Goal: Information Seeking & Learning: Learn about a topic

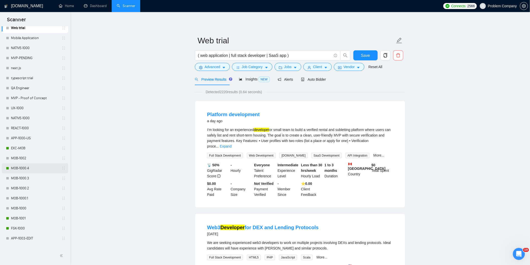
scroll to position [139, 0]
click at [26, 168] on link "MOB-1000.4" at bounding box center [35, 168] width 48 height 10
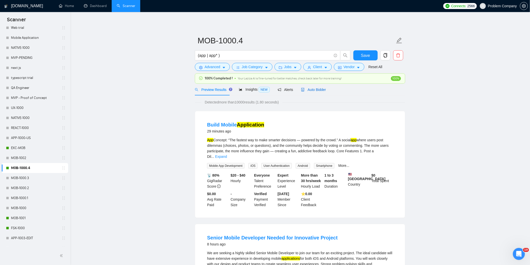
click at [314, 91] on span "Auto Bidder" at bounding box center [313, 90] width 25 height 4
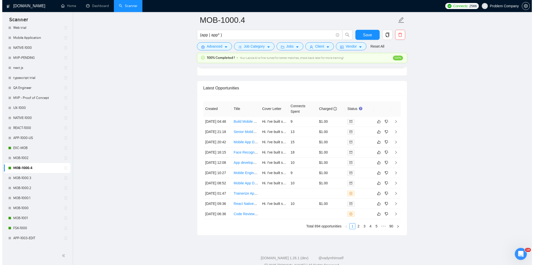
scroll to position [1213, 0]
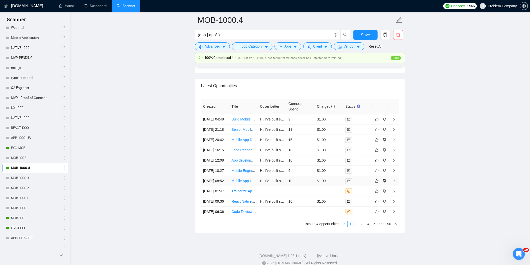
click at [219, 186] on td "07 Oct, 2025 08:52" at bounding box center [215, 181] width 29 height 10
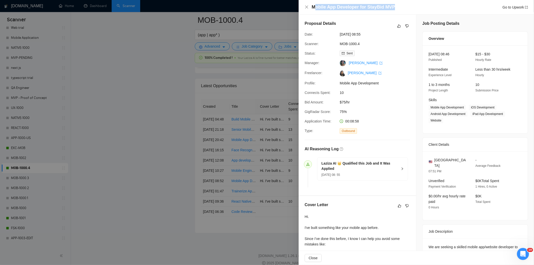
drag, startPoint x: 401, startPoint y: 6, endPoint x: 317, endPoint y: 5, distance: 84.7
click at [317, 5] on div "Mobile App Developer for StayBid MVP Go to Upwork" at bounding box center [420, 7] width 216 height 6
click at [317, 5] on h4 "Mobile App Developer for StayBid MVP" at bounding box center [353, 7] width 83 height 6
drag, startPoint x: 399, startPoint y: 7, endPoint x: 310, endPoint y: 8, distance: 89.2
click at [310, 8] on div "Mobile App Developer for StayBid MVP Go to Upwork" at bounding box center [416, 7] width 223 height 6
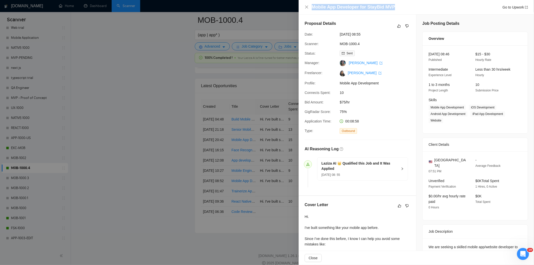
copy h4 "Mobile App Developer for StayBid MVP"
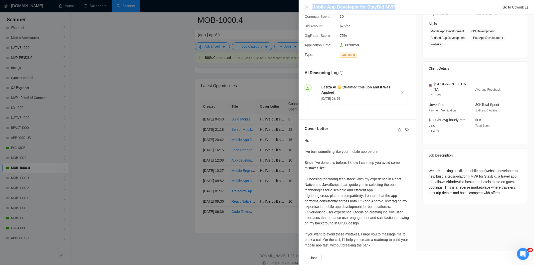
scroll to position [78, 0]
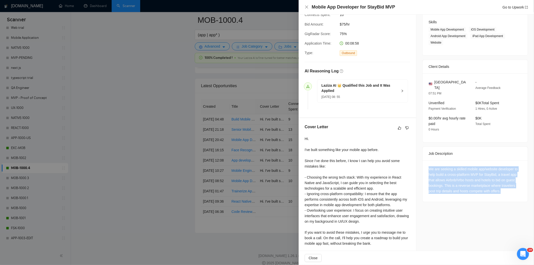
drag, startPoint x: 426, startPoint y: 160, endPoint x: 505, endPoint y: 186, distance: 82.8
click at [505, 186] on div "We are seeking a skilled mobile app/website developer to help build a cross-pla…" at bounding box center [475, 181] width 105 height 42
copy div "We are seeking a skilled mobile app/website developer to help build a cross-pla…"
click at [307, 7] on icon "close" at bounding box center [306, 7] width 3 height 3
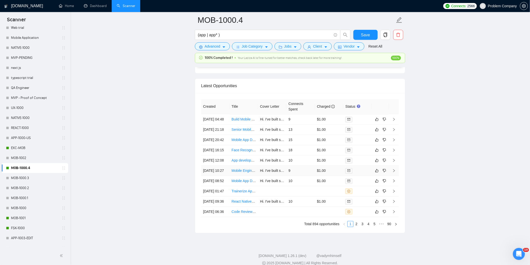
click at [219, 176] on td "07 Oct, 2025 10:27" at bounding box center [215, 171] width 29 height 10
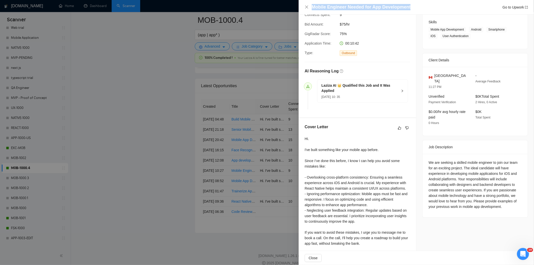
drag, startPoint x: 411, startPoint y: 7, endPoint x: 297, endPoint y: 5, distance: 114.0
click at [297, 5] on div "Mobile Engineer Needed for App Development Go to Upwork Proposal Details Date: …" at bounding box center [267, 132] width 534 height 265
copy div "Mobile Engineer Needed for App Development"
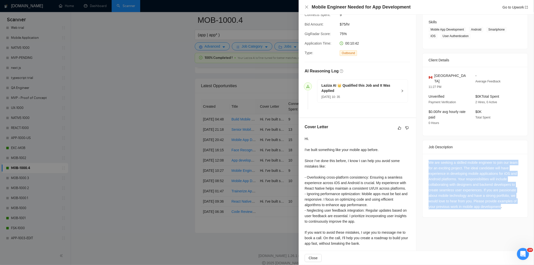
drag, startPoint x: 426, startPoint y: 156, endPoint x: 500, endPoint y: 200, distance: 86.3
click at [500, 200] on div "We are seeking a skilled mobile engineer to join our team for an exciting proje…" at bounding box center [475, 186] width 105 height 64
copy div "We are seeking a skilled mobile engineer to join our team for an exciting proje…"
click at [459, 168] on div "We are seeking a skilled mobile engineer to join our team for an exciting proje…" at bounding box center [475, 185] width 93 height 50
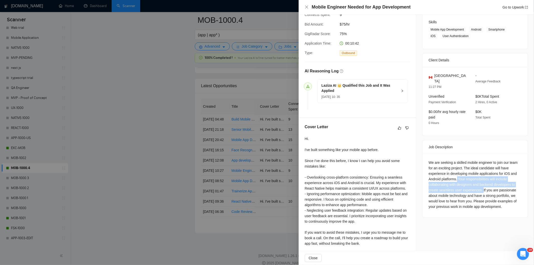
drag, startPoint x: 456, startPoint y: 171, endPoint x: 479, endPoint y: 183, distance: 25.9
click at [479, 183] on div "We are seeking a skilled mobile engineer to join our team for an exciting proje…" at bounding box center [475, 185] width 93 height 50
copy div "Your responsibilities will include collaborating with designers and backend dev…"
click at [307, 6] on icon "close" at bounding box center [307, 7] width 4 height 4
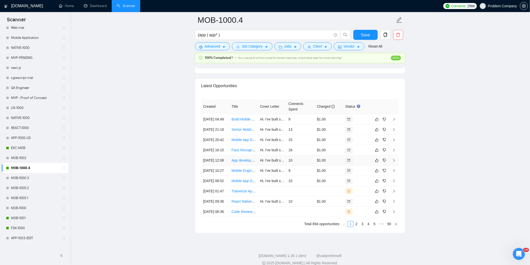
click at [215, 166] on td "07 Oct, 2025 12:08" at bounding box center [215, 160] width 29 height 10
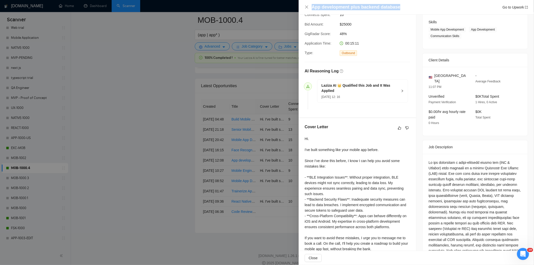
drag, startPoint x: 402, startPoint y: 7, endPoint x: 312, endPoint y: 6, distance: 89.9
click at [312, 6] on div "App development plus backend database Go to Upwork" at bounding box center [420, 7] width 216 height 6
copy h4 "App development plus backend database"
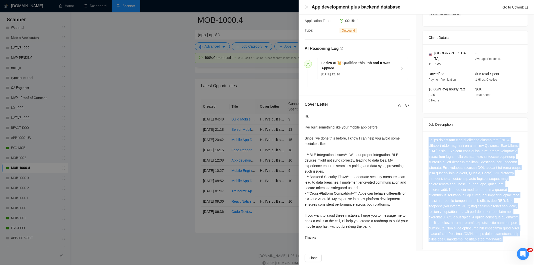
drag, startPoint x: 427, startPoint y: 135, endPoint x: 502, endPoint y: 232, distance: 123.0
click at [502, 232] on div at bounding box center [475, 189] width 93 height 105
copy div "We are developing a cross-platform mobile app (iOS & Android) that connects to …"
click at [307, 8] on icon "close" at bounding box center [306, 7] width 3 height 3
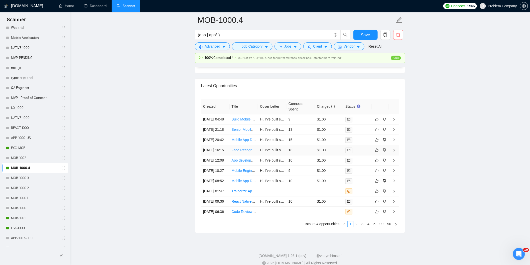
click at [217, 155] on td "07 Oct, 2025 16:15" at bounding box center [215, 150] width 29 height 10
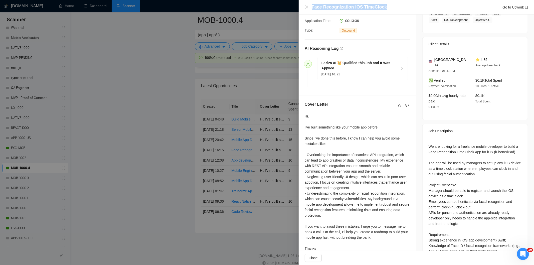
drag, startPoint x: 389, startPoint y: 8, endPoint x: 319, endPoint y: 4, distance: 70.5
click at [319, 4] on div "Face Recognization iOS TimeClock Go to Upwork" at bounding box center [416, 7] width 235 height 15
copy h4 "Face Recognization iOS TimeClock"
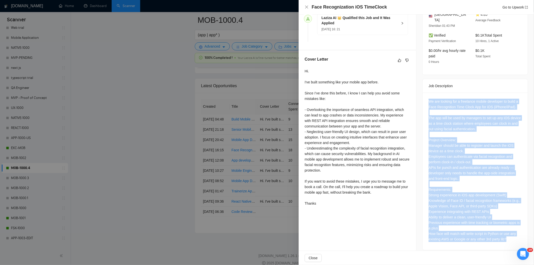
drag, startPoint x: 427, startPoint y: 97, endPoint x: 521, endPoint y: 236, distance: 167.3
click at [521, 236] on div "We are looking for a freelance mobile developer to build a Face Recognition Tim…" at bounding box center [475, 171] width 105 height 157
copy div "We are looking for a freelance mobile developer to build a Face Recognition Tim…"
click at [306, 7] on icon "close" at bounding box center [306, 7] width 3 height 3
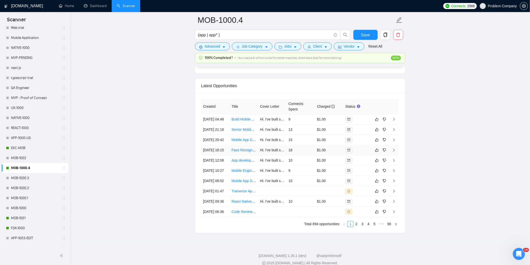
click at [216, 155] on td "07 Oct, 2025 16:15" at bounding box center [215, 150] width 29 height 10
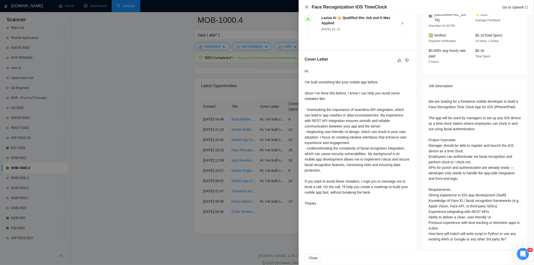
click at [306, 5] on icon "close" at bounding box center [307, 7] width 4 height 4
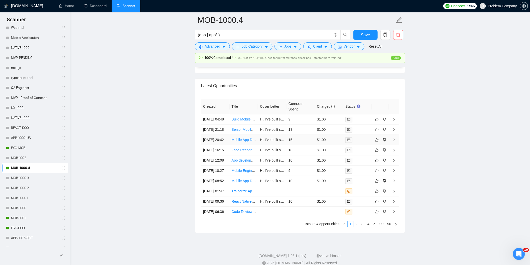
click at [222, 145] on td "07 Oct, 2025 20:42" at bounding box center [215, 140] width 29 height 10
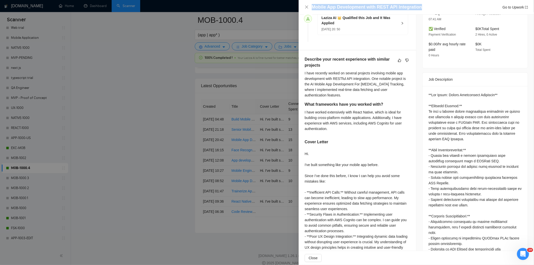
drag, startPoint x: 420, startPoint y: 6, endPoint x: 313, endPoint y: 5, distance: 107.7
click at [313, 5] on div "Mobile App Development with REST API Integration Go to Upwork" at bounding box center [420, 7] width 216 height 6
copy h4 "Mobile App Development with REST API Integration"
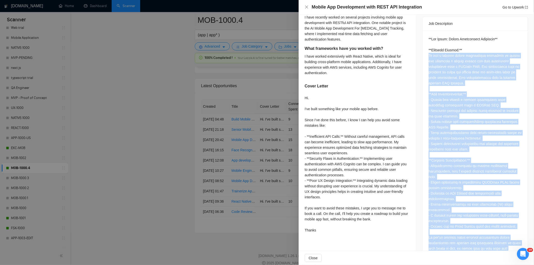
scroll to position [234, 0]
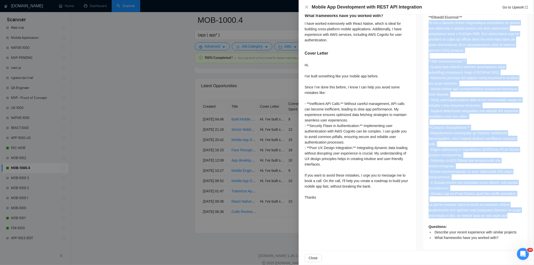
drag, startPoint x: 426, startPoint y: 86, endPoint x: 505, endPoint y: 212, distance: 149.2
click at [505, 212] on div "Questions: Describe your recent experience with similar projects What framework…" at bounding box center [475, 123] width 105 height 252
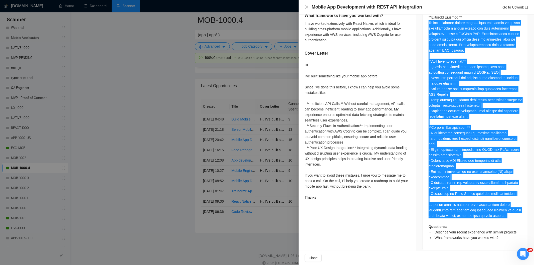
click at [308, 9] on icon "close" at bounding box center [307, 7] width 4 height 4
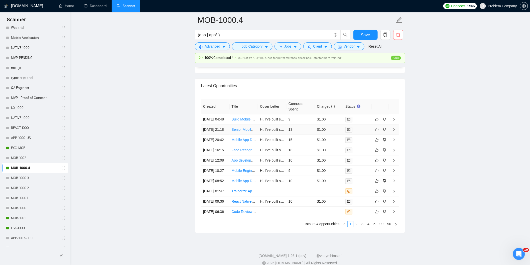
click at [221, 135] on td "07 Oct, 2025 21:18" at bounding box center [215, 129] width 29 height 10
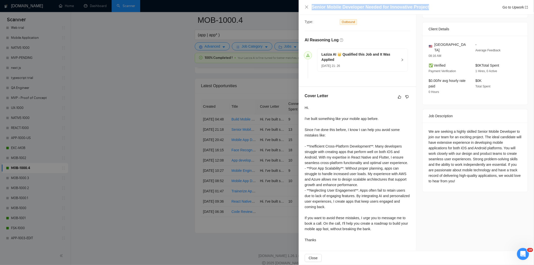
drag, startPoint x: 428, startPoint y: 8, endPoint x: 330, endPoint y: 2, distance: 97.9
click at [330, 2] on div "Senior Mobile Developer Needed for Innovative Project Go to Upwork" at bounding box center [416, 7] width 235 height 15
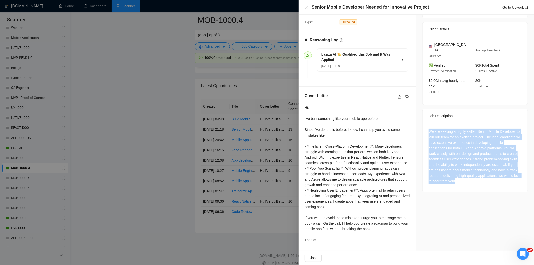
drag, startPoint x: 426, startPoint y: 125, endPoint x: 470, endPoint y: 174, distance: 65.5
click at [470, 175] on div "We are seeking a highly skilled Senior Mobile Developer to join our team for an…" at bounding box center [475, 157] width 105 height 69
click at [308, 7] on icon "close" at bounding box center [307, 7] width 4 height 4
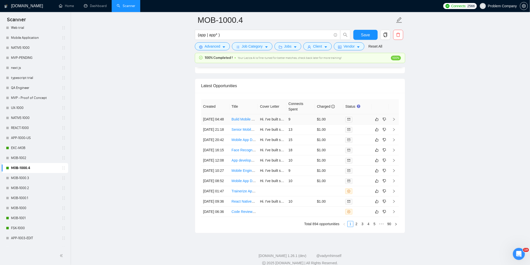
click at [222, 124] on td "08 Oct, 2025 04:48" at bounding box center [215, 119] width 29 height 10
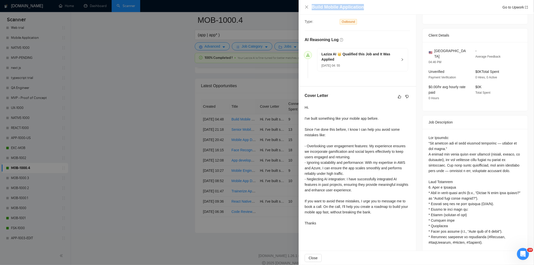
drag, startPoint x: 369, startPoint y: 6, endPoint x: 314, endPoint y: 3, distance: 54.7
click at [314, 3] on div "Build Mobile Application Go to Upwork" at bounding box center [416, 7] width 235 height 15
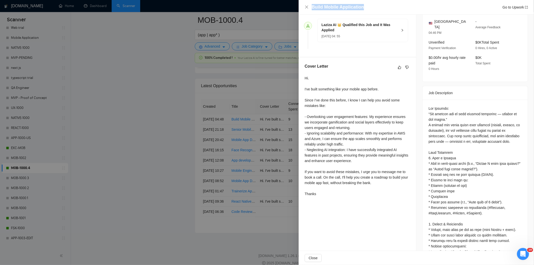
scroll to position [139, 0]
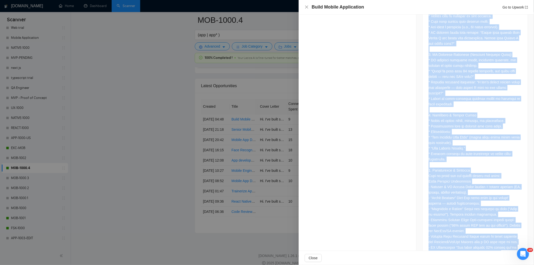
drag, startPoint x: 428, startPoint y: 101, endPoint x: 457, endPoint y: 262, distance: 162.8
click at [457, 262] on div "Build Mobile Application Go to Upwork Proposal Details Date: 08 Oct, 2025 04:55…" at bounding box center [416, 132] width 235 height 265
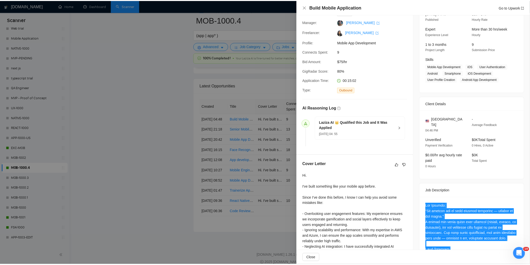
scroll to position [0, 0]
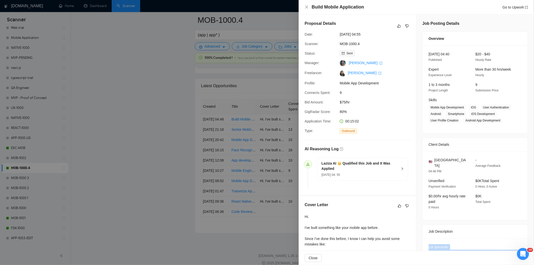
drag, startPoint x: 370, startPoint y: 34, endPoint x: 337, endPoint y: 35, distance: 32.8
click at [338, 35] on div "[DATE] 04:55" at bounding box center [364, 35] width 53 height 6
click at [307, 8] on icon "close" at bounding box center [306, 7] width 3 height 3
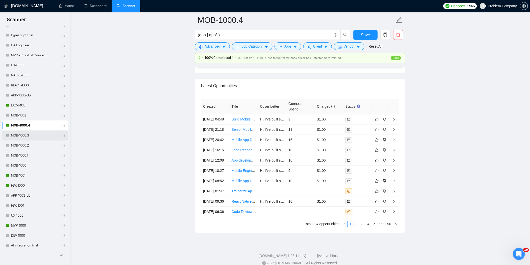
scroll to position [182, 0]
click at [18, 187] on link "FSK-1000" at bounding box center [35, 185] width 48 height 10
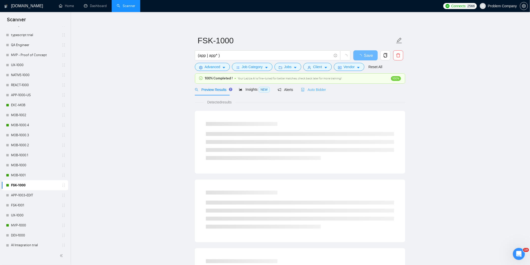
click at [316, 86] on div "Auto Bidder" at bounding box center [313, 90] width 25 height 12
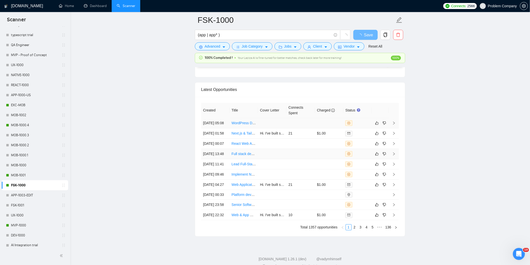
scroll to position [1146, 0]
click at [222, 205] on tbody "08 Oct, 2025 05:08 WordPress Developer Needed to Rebuild Website on Google Clou…" at bounding box center [300, 169] width 198 height 102
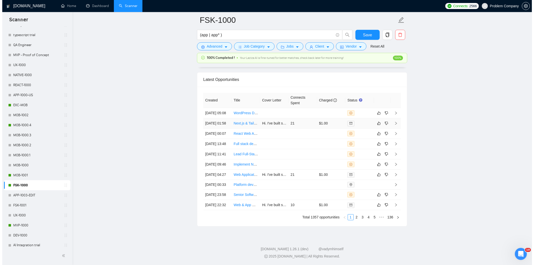
scroll to position [1234, 0]
click at [216, 170] on td "07 Oct, 2025 09:46" at bounding box center [215, 164] width 29 height 10
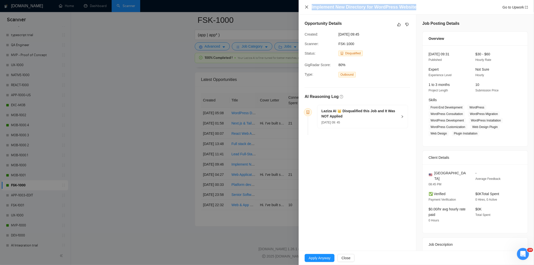
drag, startPoint x: 422, startPoint y: 7, endPoint x: 308, endPoint y: 6, distance: 114.0
click at [308, 6] on div "Implement New Directory for WordPress Website Go to Upwork" at bounding box center [416, 7] width 223 height 6
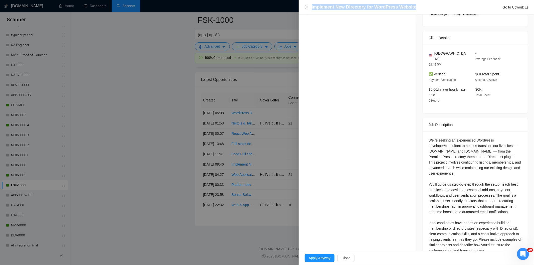
scroll to position [131, 0]
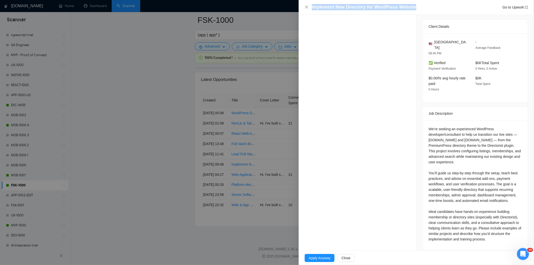
drag, startPoint x: 424, startPoint y: 133, endPoint x: 490, endPoint y: 243, distance: 128.4
click at [490, 243] on div "We’re seeking an experienced WordPress developer/consultant to help us transiti…" at bounding box center [475, 185] width 105 height 130
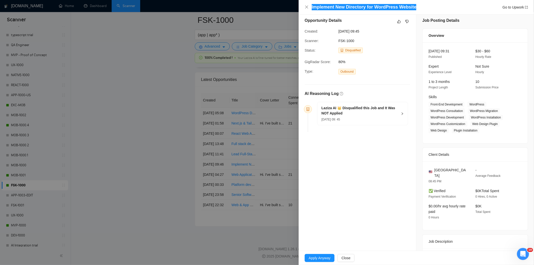
scroll to position [1, 0]
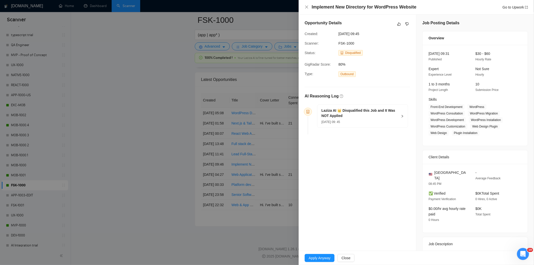
click at [369, 116] on h5 "Laziza AI 👑 Disqualified this Job and It Was NOT Applied" at bounding box center [360, 113] width 76 height 11
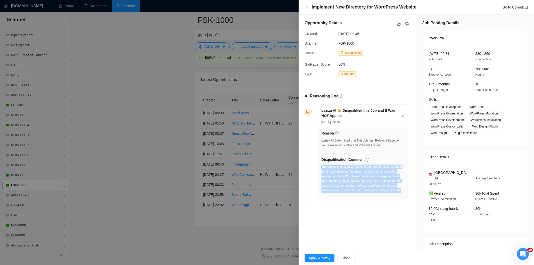
drag, startPoint x: 402, startPoint y: 193, endPoint x: 322, endPoint y: 167, distance: 84.6
click at [322, 167] on div "Reason Laziza AI Determined that This Job Isn’t Relevant Based on Your Freelanc…" at bounding box center [363, 163] width 90 height 71
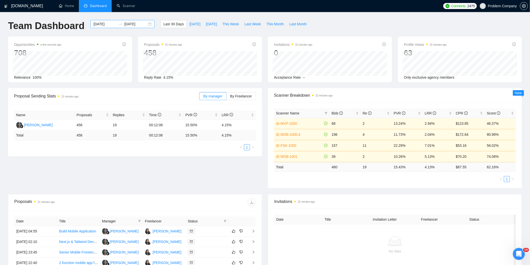
click at [146, 23] on div "[DATE] [DATE]" at bounding box center [122, 24] width 64 height 8
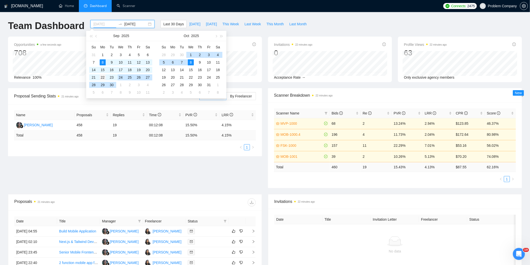
type input "[DATE]"
click at [105, 77] on div "22" at bounding box center [103, 77] width 6 height 6
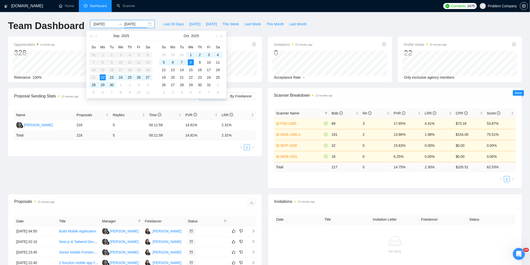
click at [104, 63] on table "Su Mo Tu We Th Fr Sa 31 1 2 3 4 5 6 7 8 9 10 11 12 13 14 15 16 17 18 19 20 21 2…" at bounding box center [120, 69] width 63 height 53
click at [102, 63] on table "Su Mo Tu We Th Fr Sa 31 1 2 3 4 5 6 7 8 9 10 11 12 13 14 15 16 17 18 19 20 21 2…" at bounding box center [120, 69] width 63 height 53
click at [102, 71] on table "Su Mo Tu We Th Fr Sa 31 1 2 3 4 5 6 7 8 9 10 11 12 13 14 15 16 17 18 19 20 21 2…" at bounding box center [120, 69] width 63 height 53
click at [104, 62] on table "Su Mo Tu We Th Fr Sa 31 1 2 3 4 5 6 7 8 9 10 11 12 13 14 15 16 17 18 19 20 21 2…" at bounding box center [120, 69] width 63 height 53
type input "[DATE]"
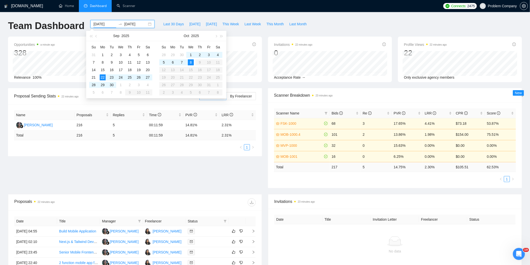
click at [109, 23] on input "[DATE]" at bounding box center [104, 24] width 23 height 6
click at [102, 60] on div "8" at bounding box center [103, 62] width 6 height 6
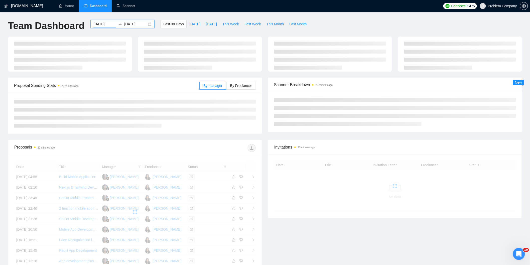
type input "[DATE]"
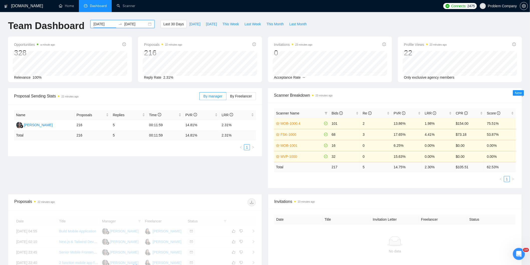
click at [137, 26] on input "[DATE]" at bounding box center [135, 24] width 23 height 6
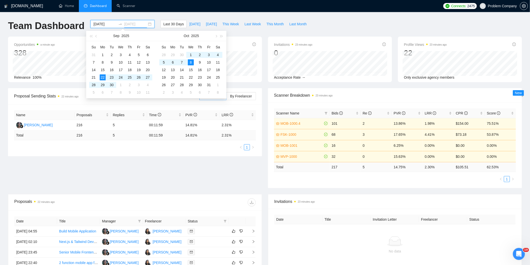
type input "[DATE]"
click at [101, 77] on div "22" at bounding box center [103, 77] width 6 height 6
type input "[DATE]"
click at [104, 62] on div "8" at bounding box center [103, 62] width 6 height 6
